Goal: Transaction & Acquisition: Purchase product/service

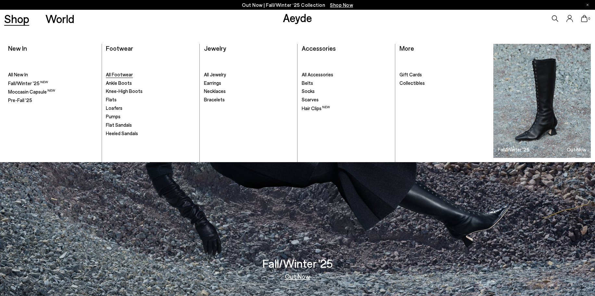
click at [117, 73] on span "All Footwear" at bounding box center [119, 74] width 27 height 6
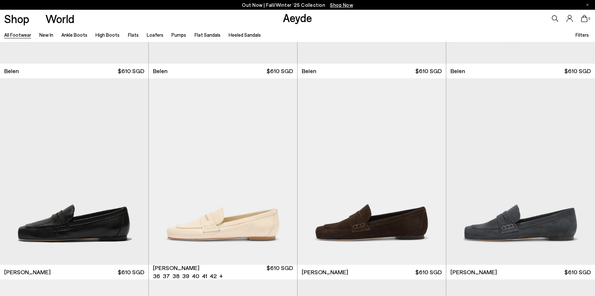
scroll to position [6820, 0]
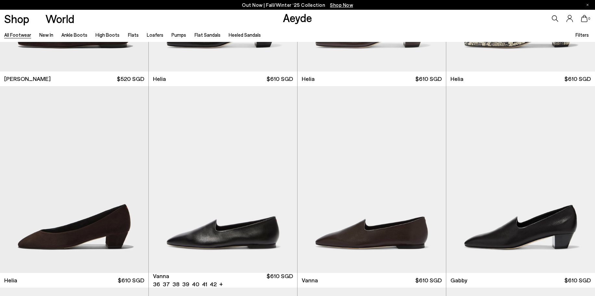
scroll to position [7943, 0]
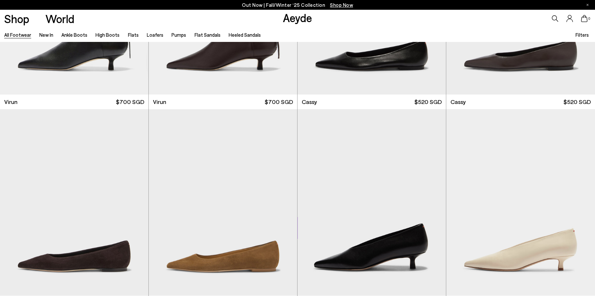
scroll to position [9884, 0]
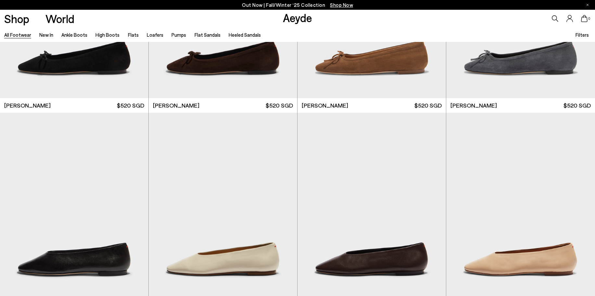
scroll to position [11015, 0]
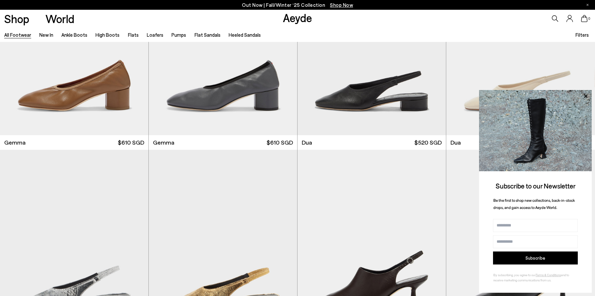
scroll to position [11686, 0]
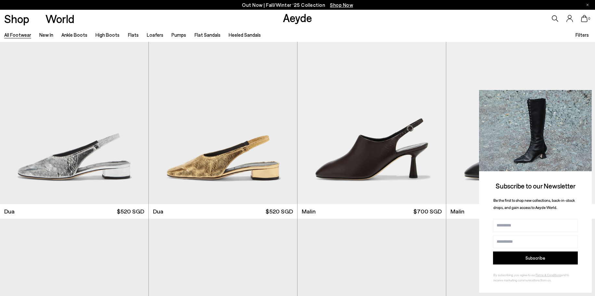
click at [586, 96] on icon at bounding box center [585, 95] width 3 height 3
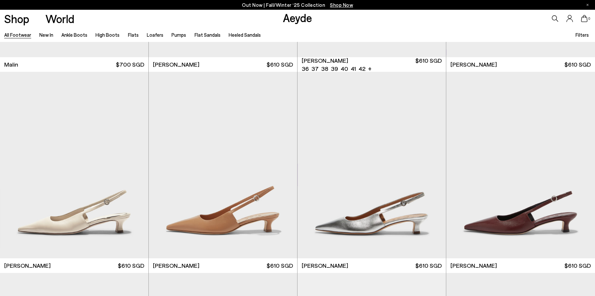
scroll to position [11727, 0]
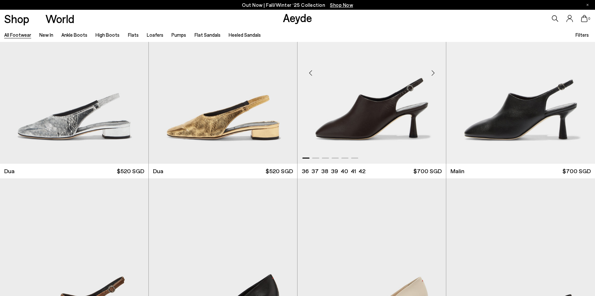
click at [394, 112] on img "1 / 6" at bounding box center [371, 70] width 148 height 186
click at [394, 113] on img "1 / 6" at bounding box center [371, 70] width 148 height 186
click at [372, 113] on img "1 / 6" at bounding box center [371, 70] width 148 height 186
click at [199, 104] on li "Aeyde Magazin Aeyde Magazin . Editorials Interviews News View all" at bounding box center [151, 103] width 98 height 118
click at [243, 132] on img "1 / 6" at bounding box center [223, 70] width 148 height 186
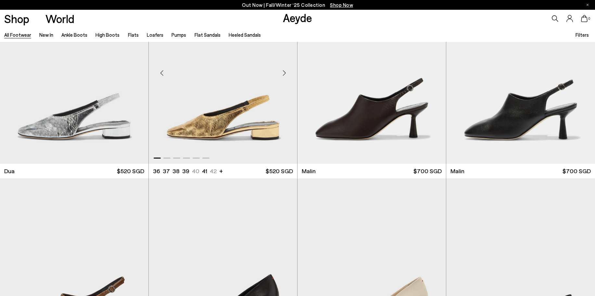
click at [209, 140] on img "1 / 6" at bounding box center [223, 70] width 148 height 186
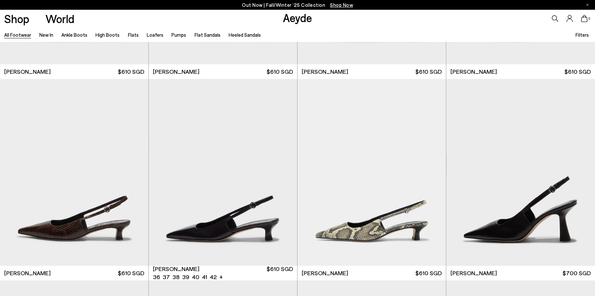
scroll to position [12115, 0]
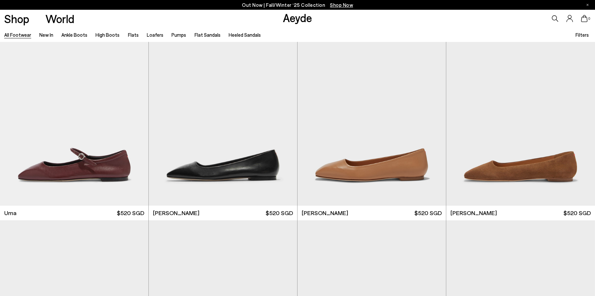
scroll to position [13081, 0]
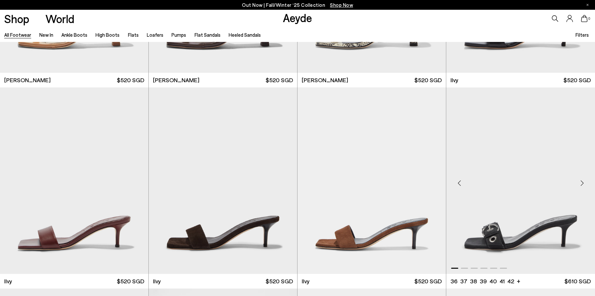
scroll to position [14483, 0]
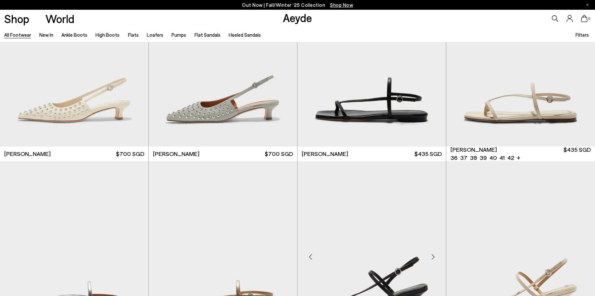
scroll to position [15902, 0]
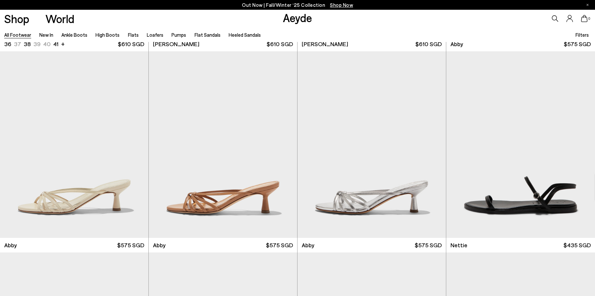
scroll to position [17086, 0]
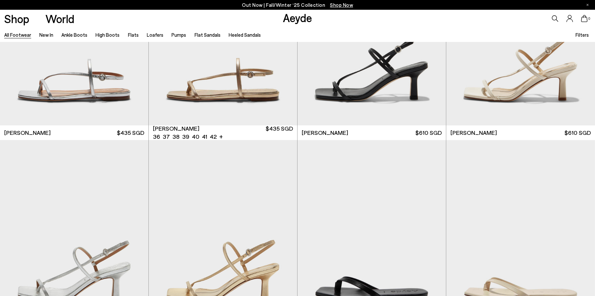
scroll to position [18340, 0]
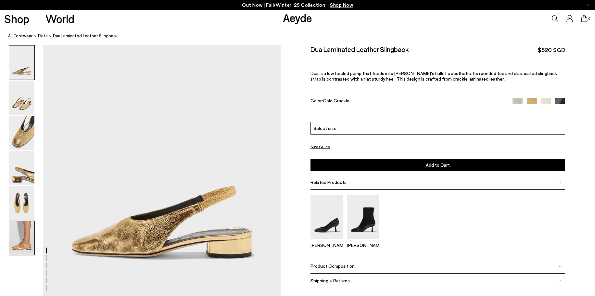
click at [26, 233] on img at bounding box center [21, 238] width 25 height 34
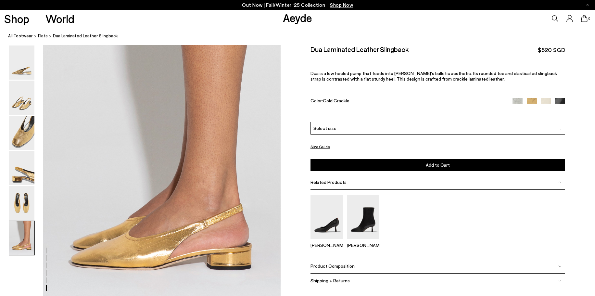
scroll to position [1568, 0]
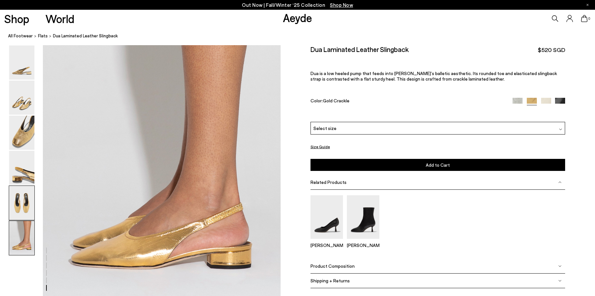
click at [24, 199] on img at bounding box center [21, 203] width 25 height 34
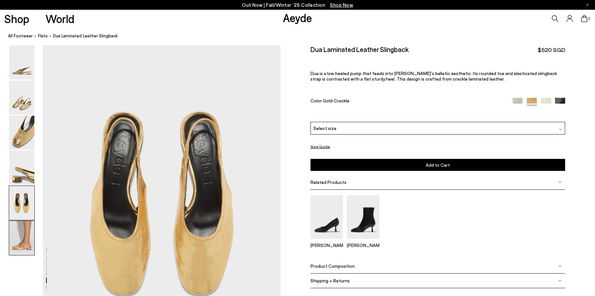
click at [27, 231] on img at bounding box center [21, 238] width 25 height 34
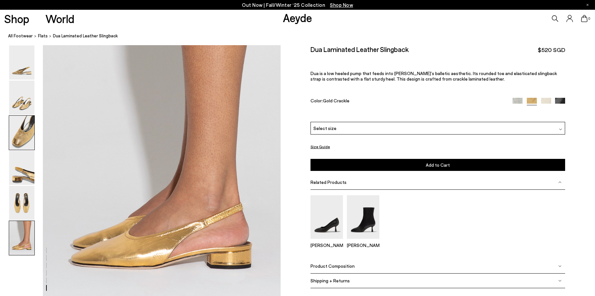
click at [17, 131] on img at bounding box center [21, 133] width 25 height 34
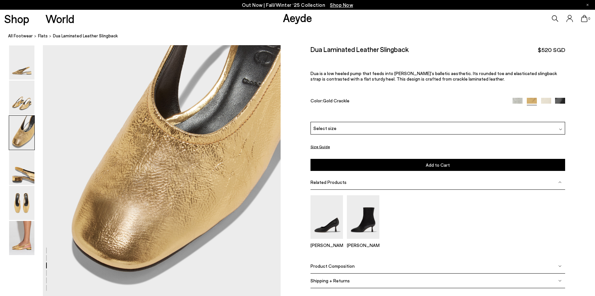
scroll to position [633, 0]
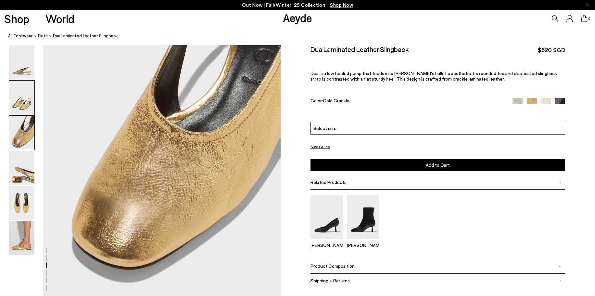
click at [30, 98] on img at bounding box center [21, 98] width 25 height 34
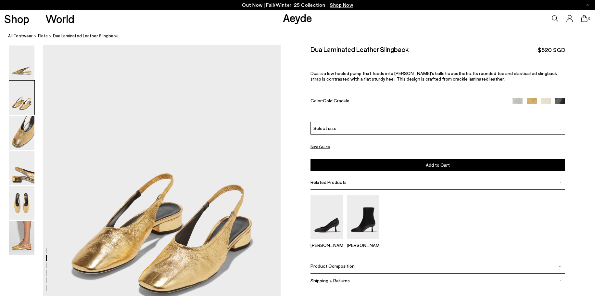
scroll to position [252, 0]
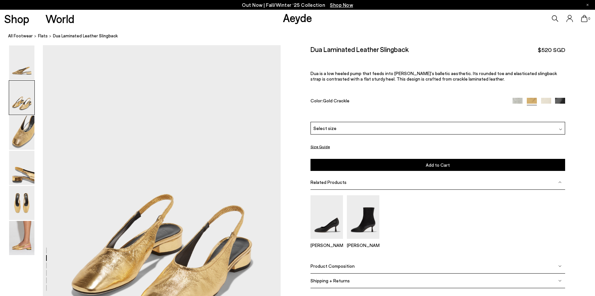
click at [544, 102] on img at bounding box center [546, 103] width 10 height 10
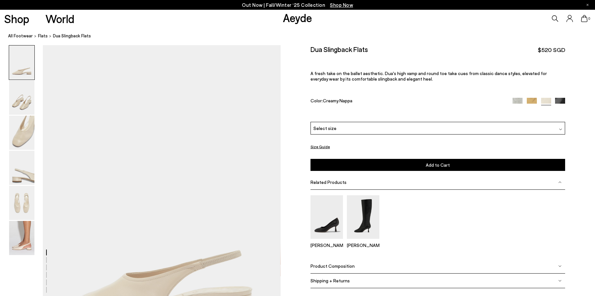
scroll to position [137, 0]
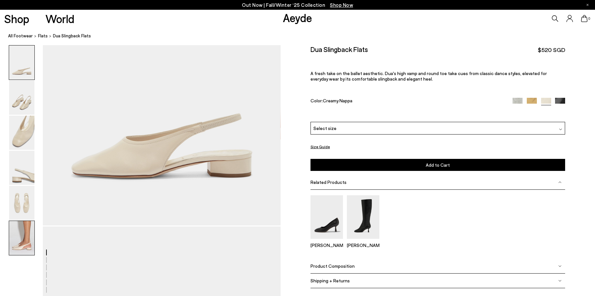
click at [29, 231] on img at bounding box center [21, 238] width 25 height 34
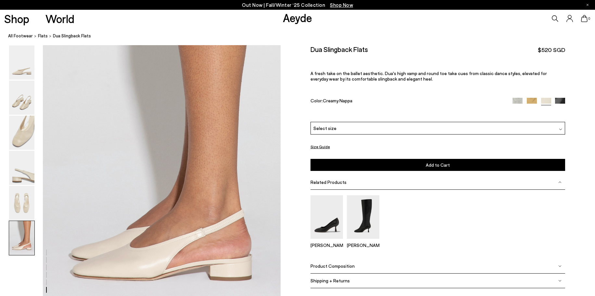
scroll to position [1635, 0]
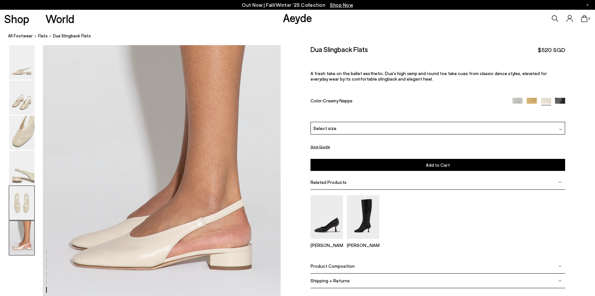
click at [19, 209] on img at bounding box center [21, 203] width 25 height 34
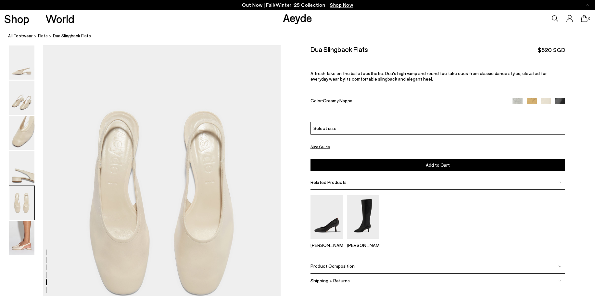
scroll to position [1272, 0]
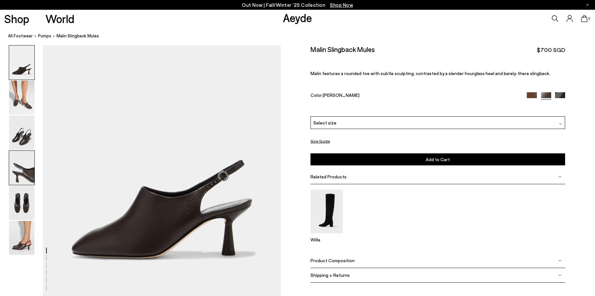
click at [26, 176] on img at bounding box center [21, 168] width 25 height 34
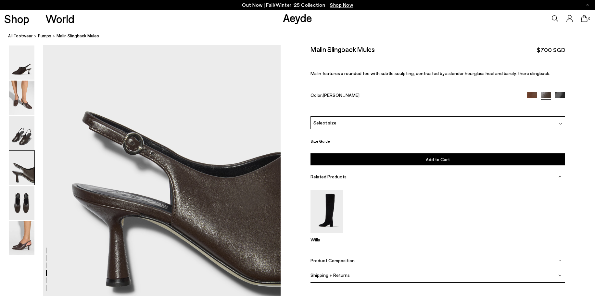
scroll to position [1024, 0]
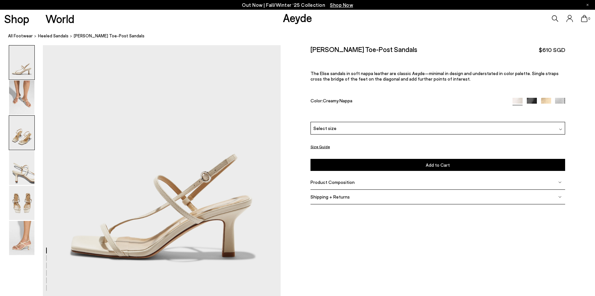
click at [29, 144] on img at bounding box center [21, 133] width 25 height 34
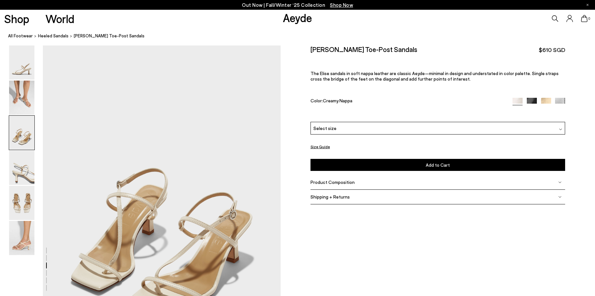
scroll to position [570, 0]
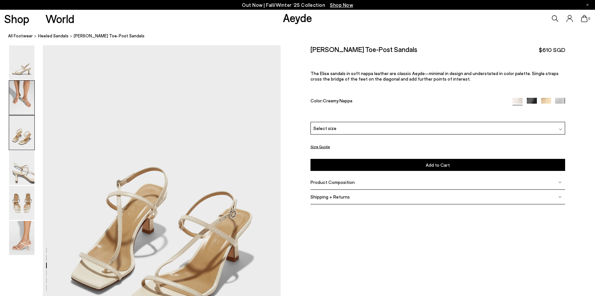
click at [24, 114] on img at bounding box center [21, 98] width 25 height 34
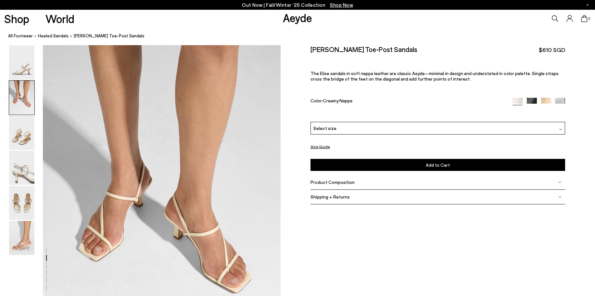
scroll to position [252, 0]
